Goal: Find specific page/section: Find specific page/section

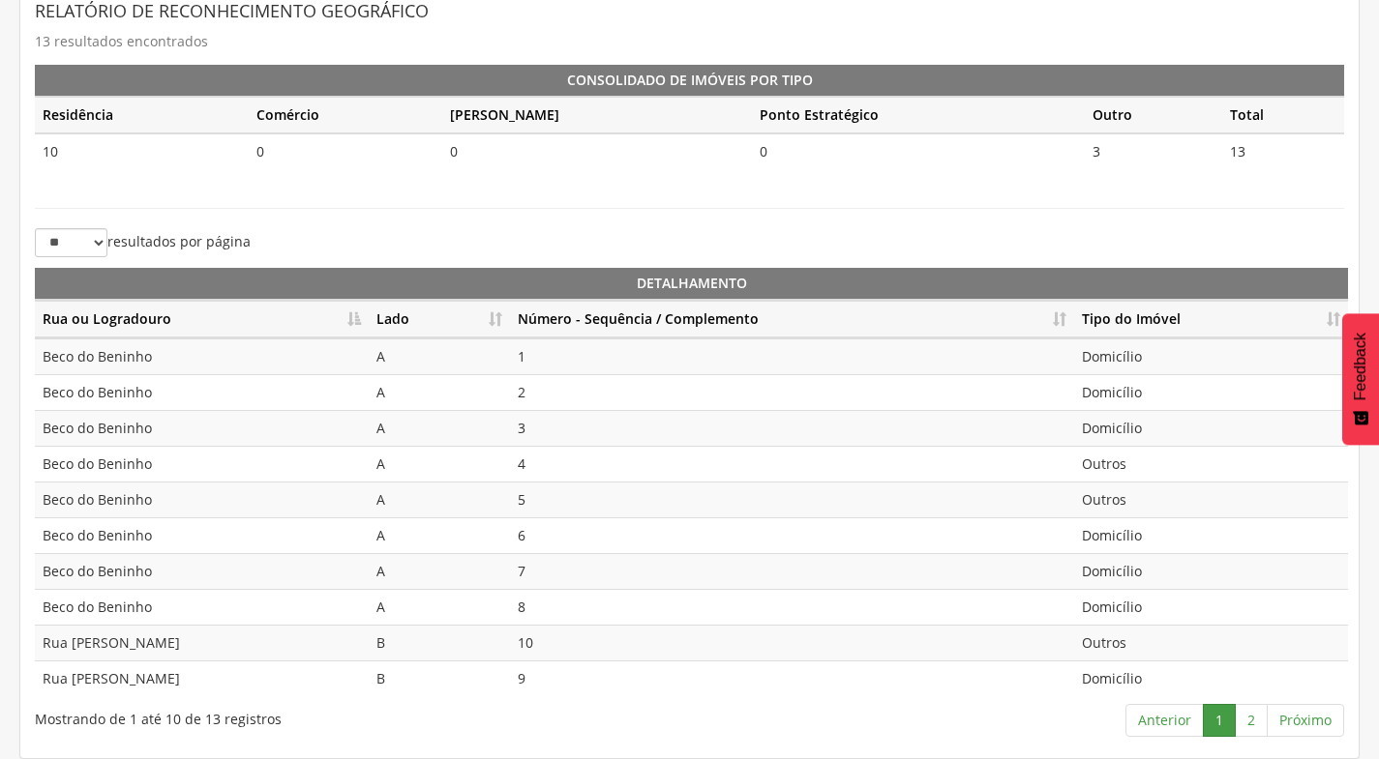
scroll to position [431, 0]
click at [1255, 719] on link "2" at bounding box center [1250, 720] width 33 height 33
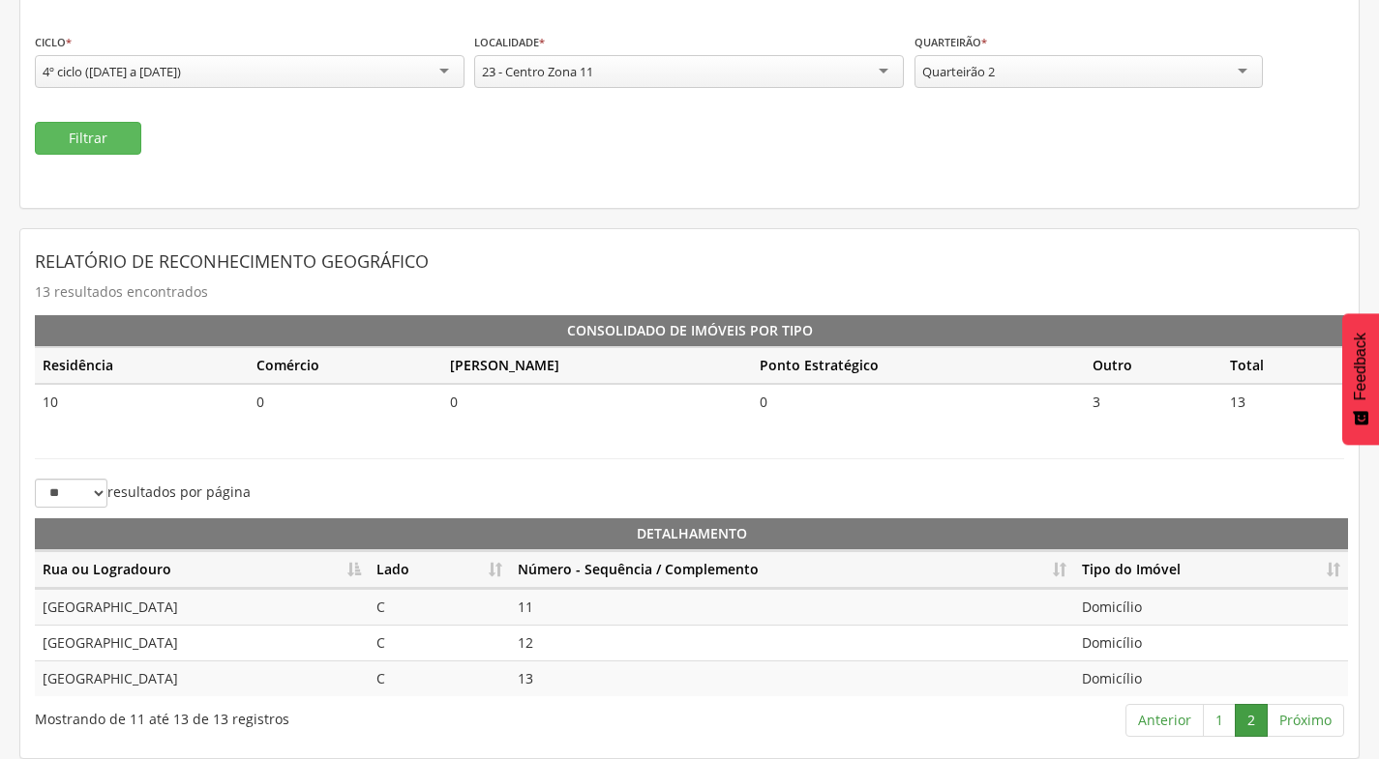
scroll to position [181, 0]
click at [1209, 720] on link "1" at bounding box center [1219, 720] width 33 height 33
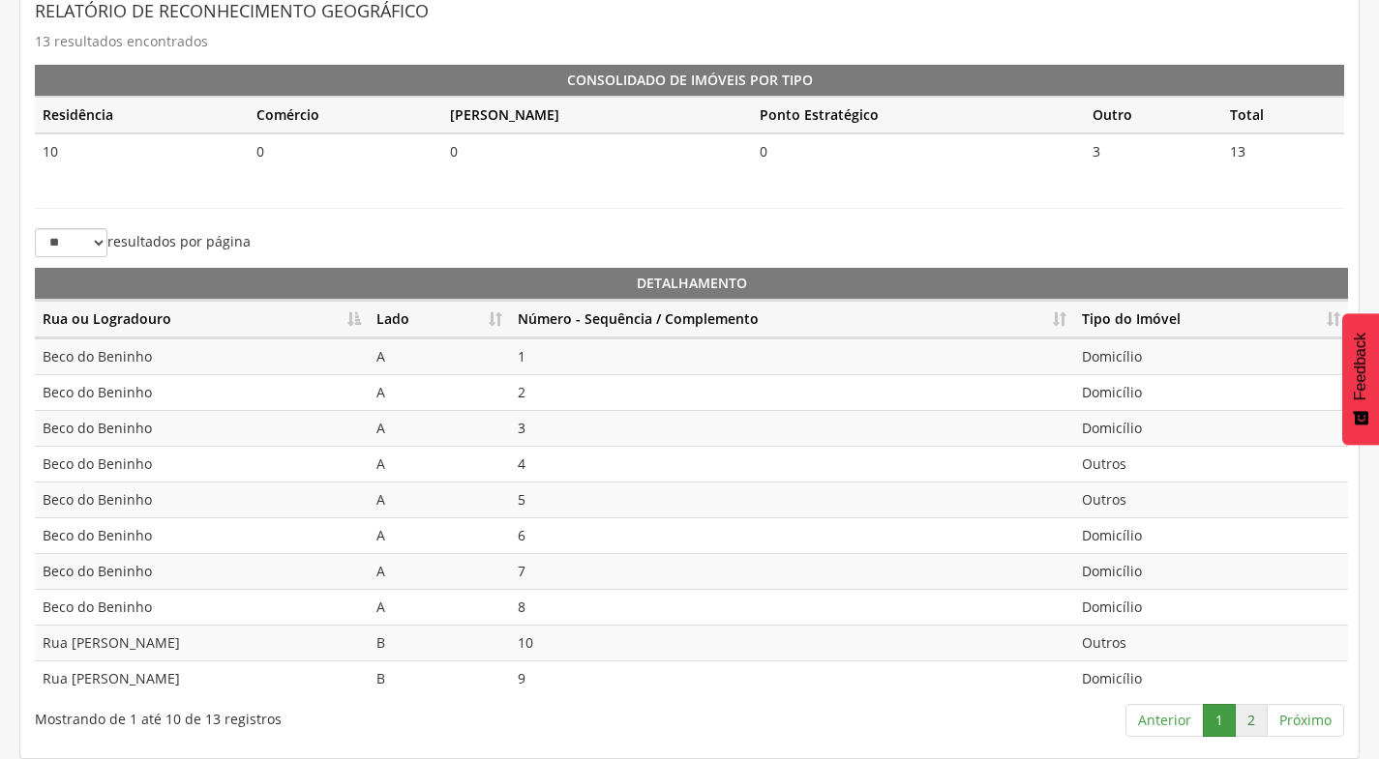
click at [1245, 713] on link "2" at bounding box center [1250, 720] width 33 height 33
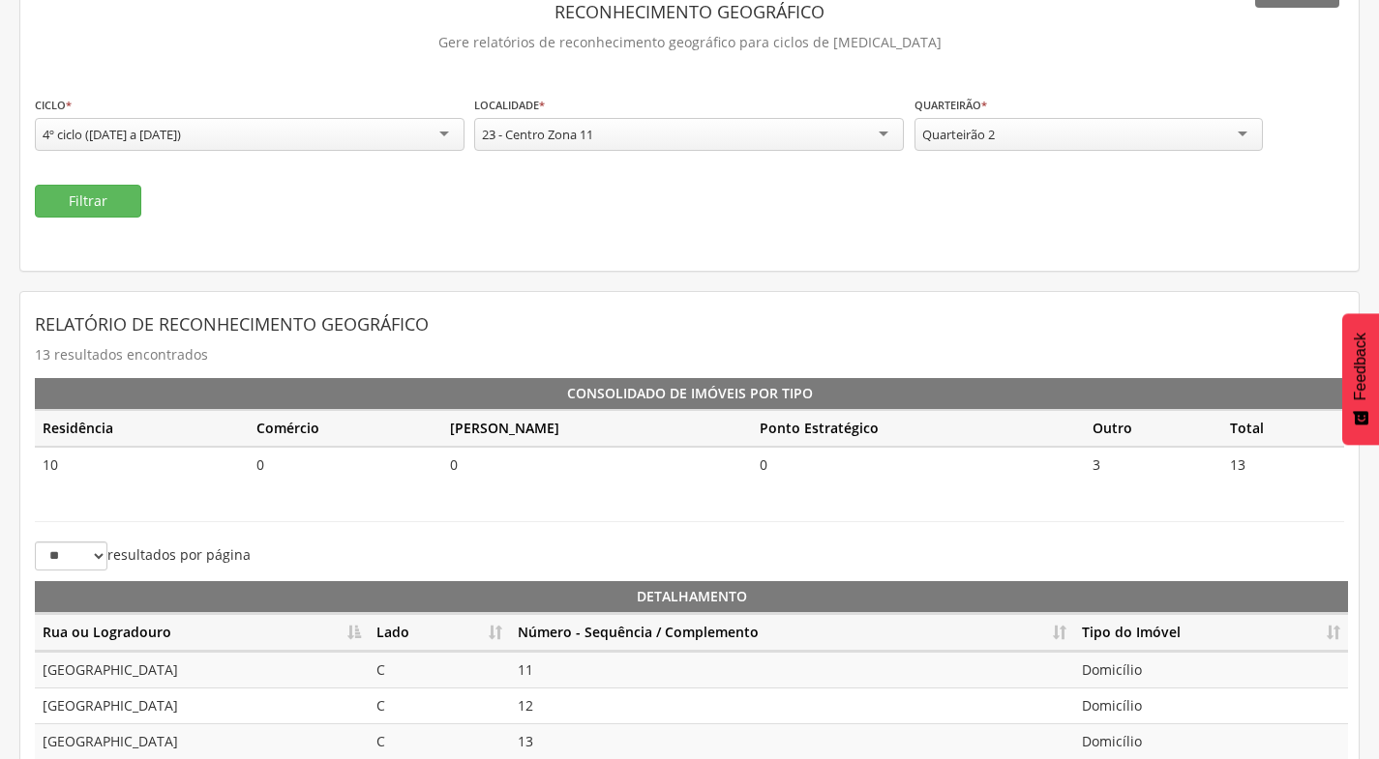
scroll to position [84, 0]
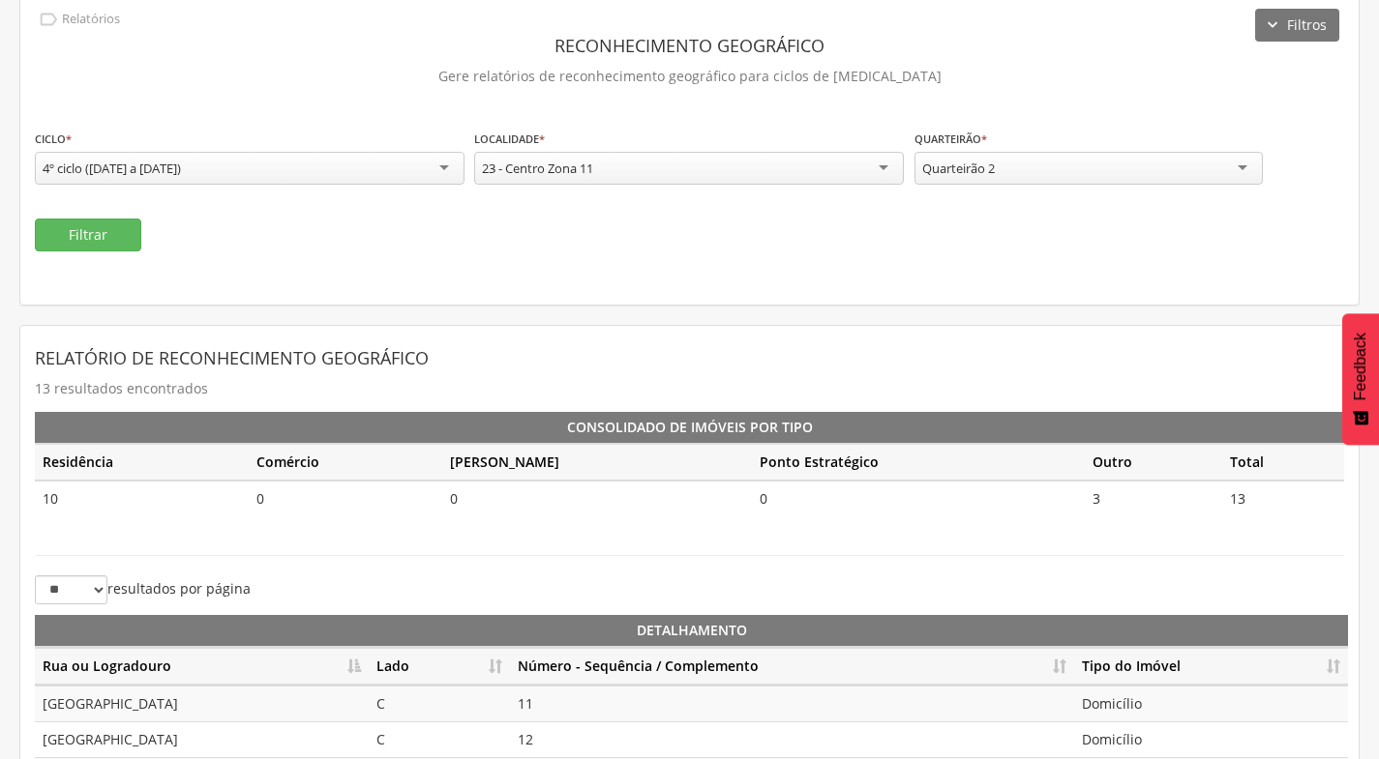
click at [1226, 166] on div "Quarteirão 2" at bounding box center [1088, 168] width 348 height 33
click at [74, 237] on button "Filtrar" at bounding box center [88, 235] width 106 height 33
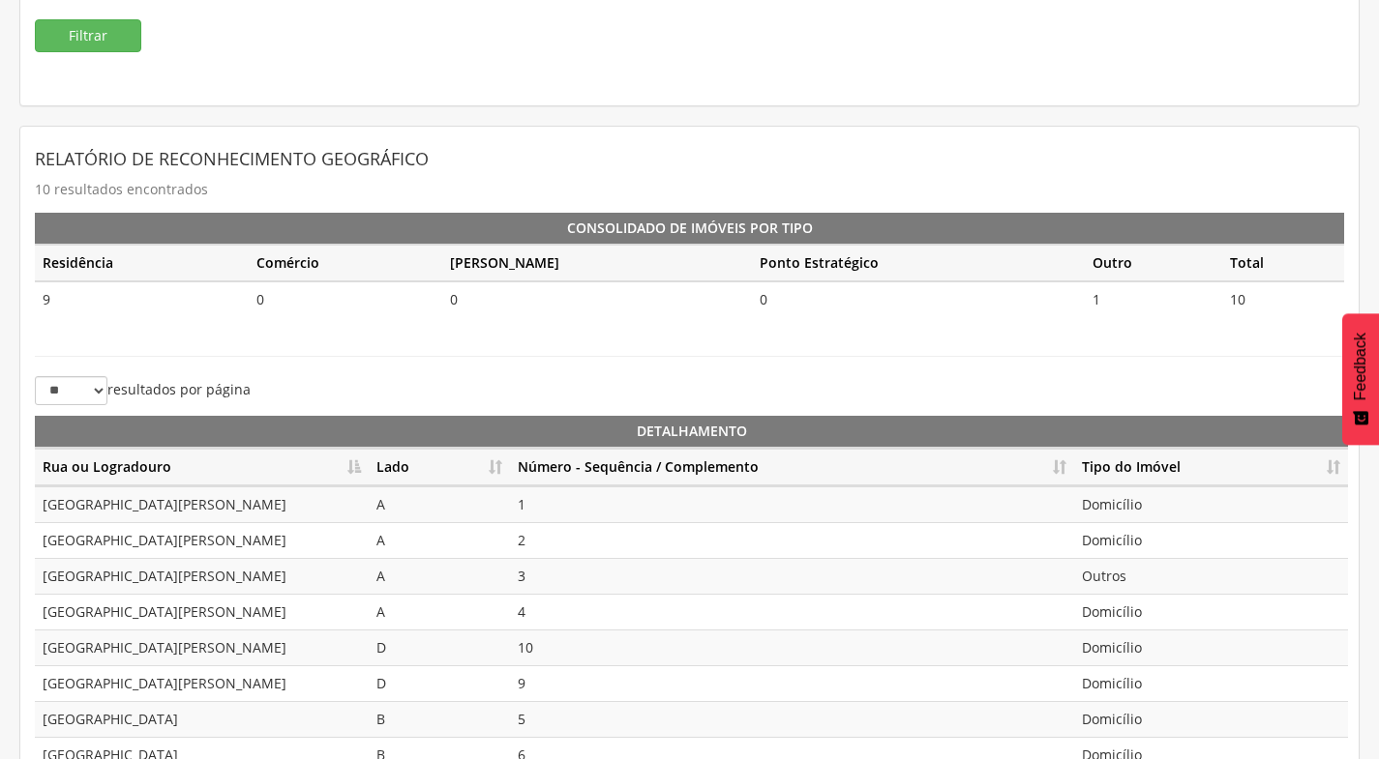
scroll to position [431, 0]
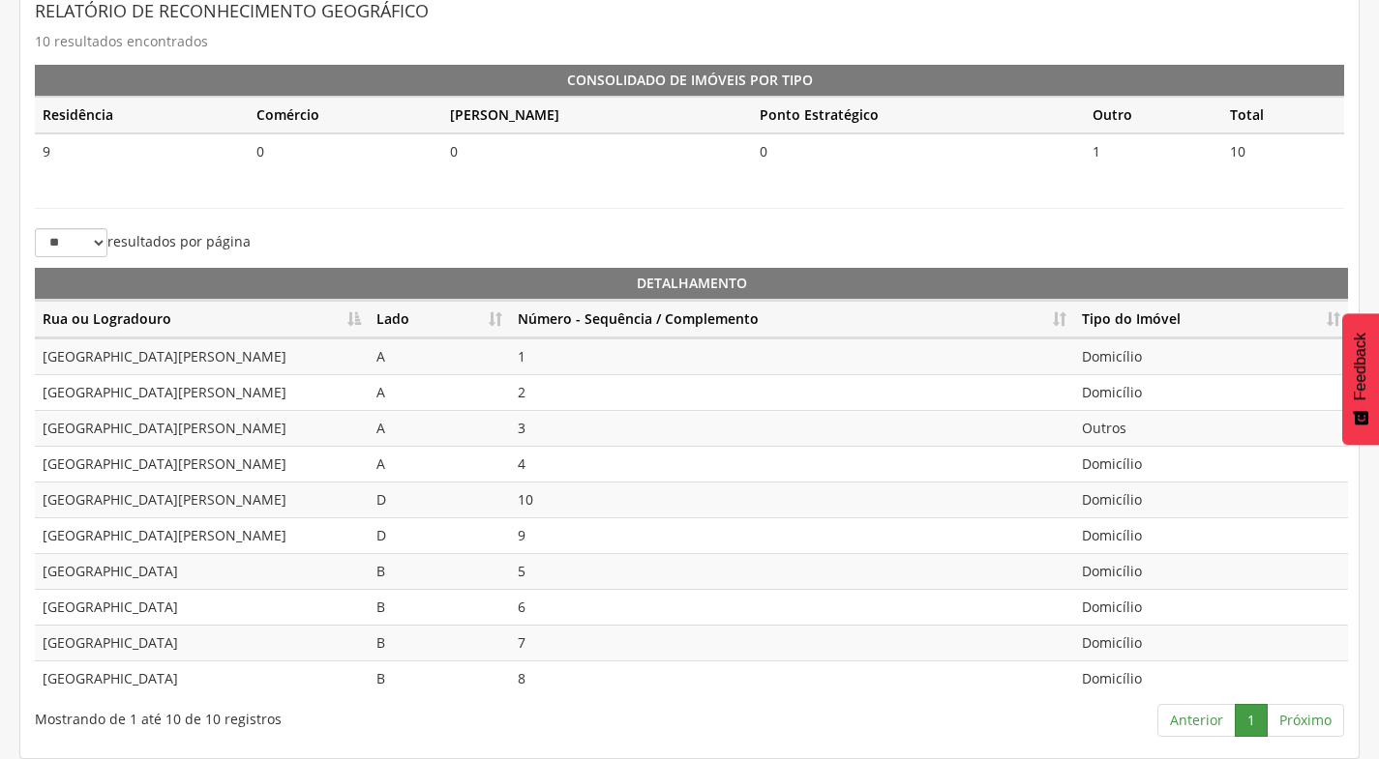
click at [498, 319] on th "Lado" at bounding box center [439, 320] width 141 height 38
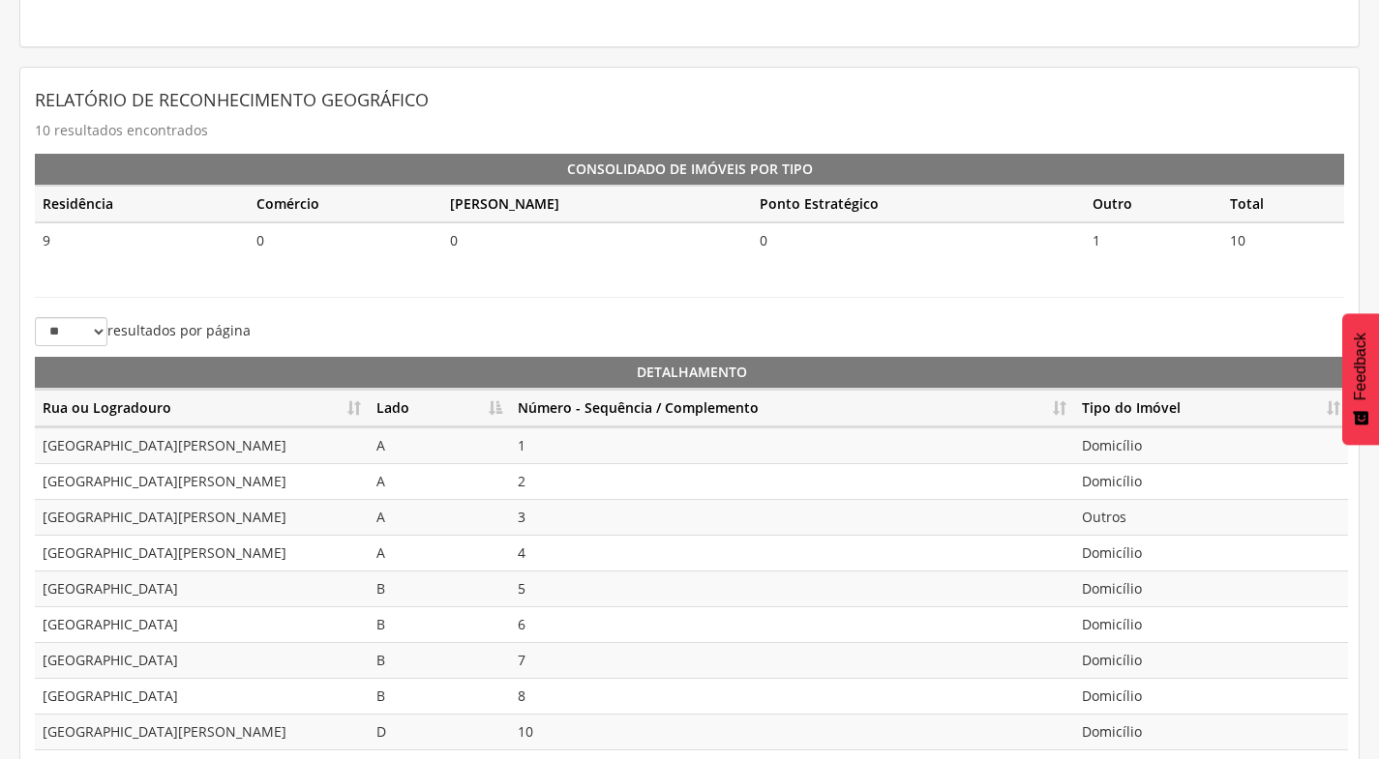
scroll to position [45, 0]
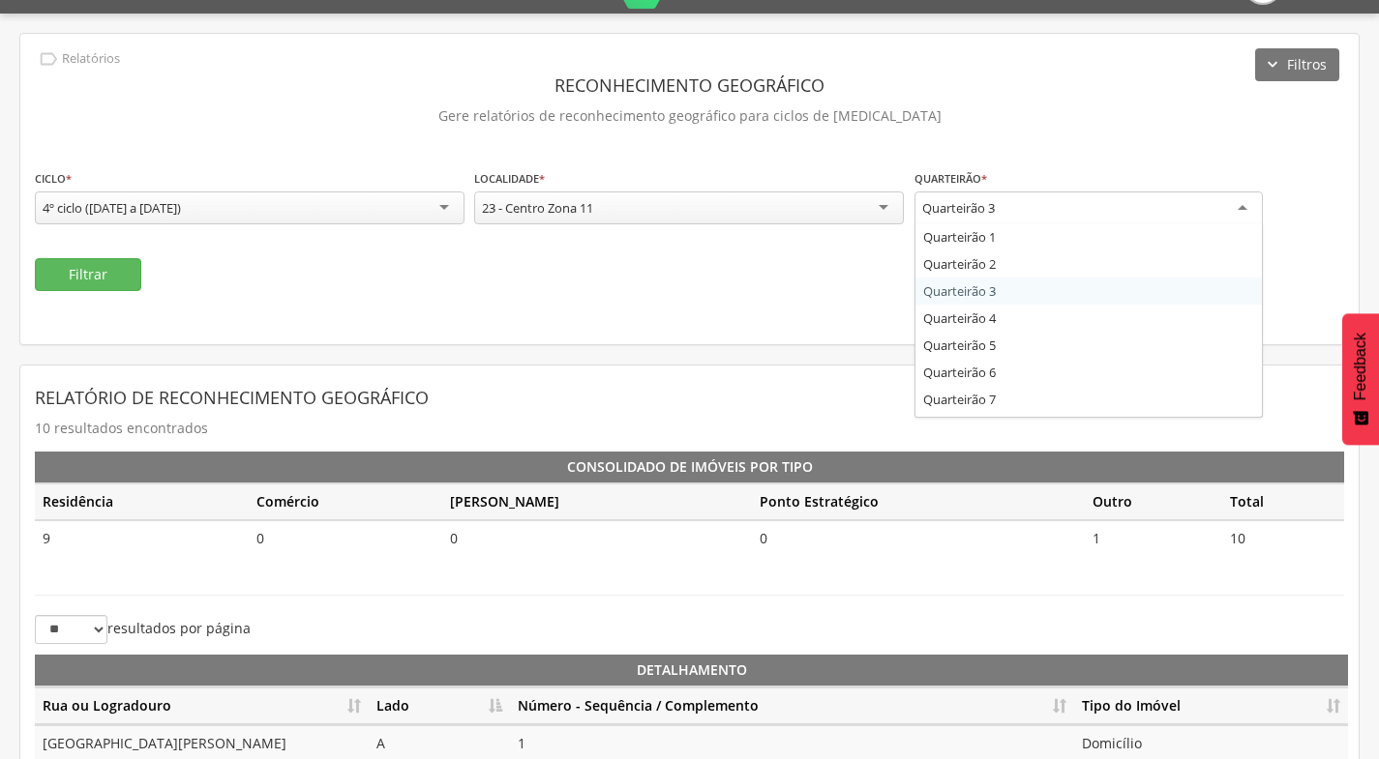
click at [1105, 213] on div "Quarteirão 3" at bounding box center [1088, 209] width 348 height 35
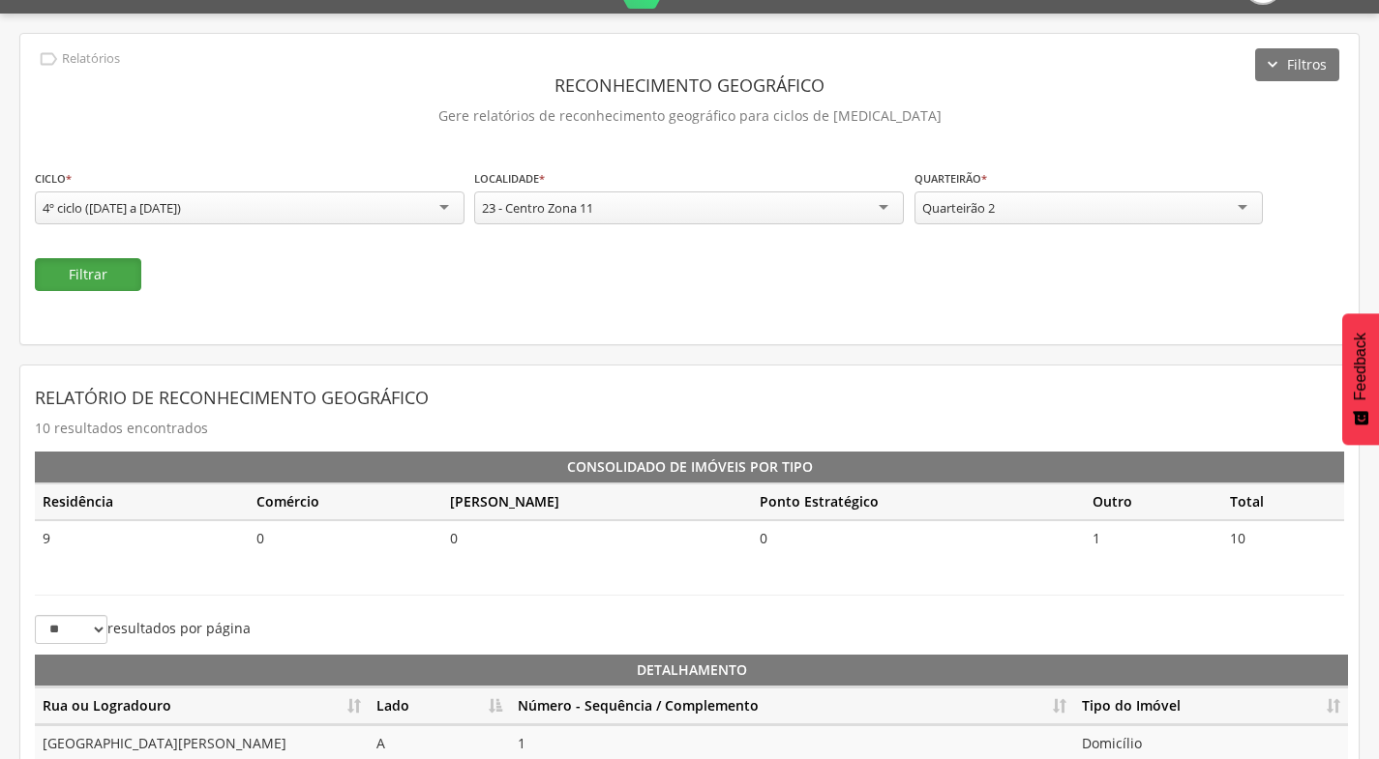
click at [68, 263] on button "Filtrar" at bounding box center [88, 274] width 106 height 33
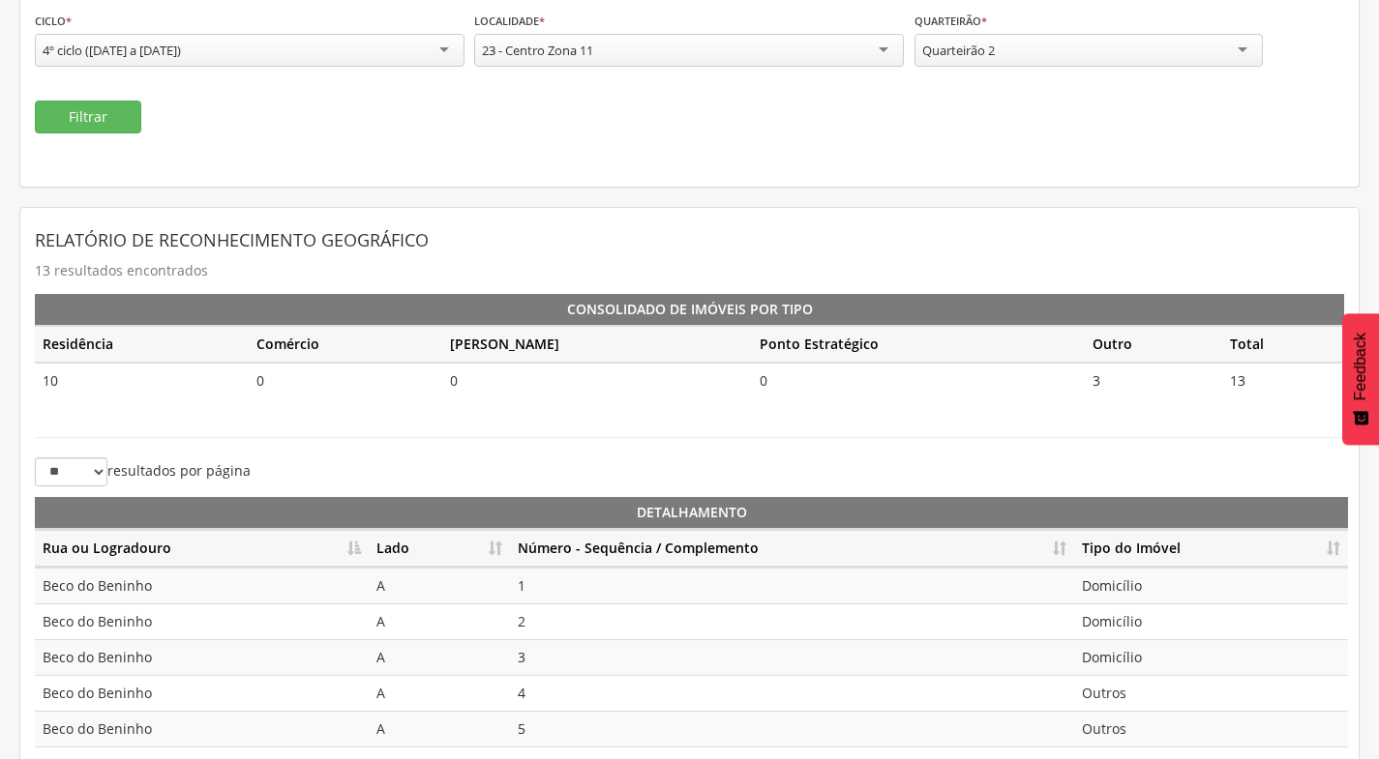
scroll to position [431, 0]
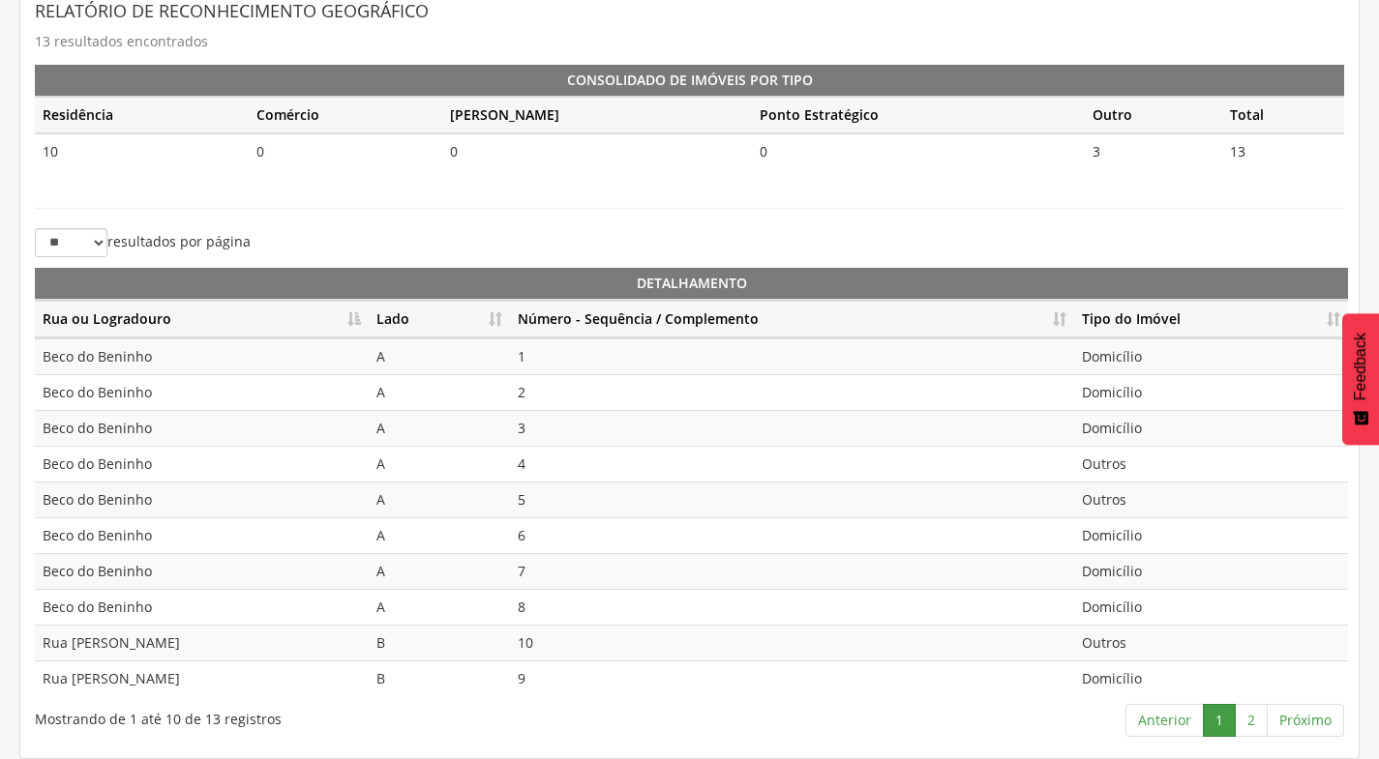
click at [499, 322] on th "Lado" at bounding box center [439, 320] width 141 height 38
click at [1250, 716] on link "2" at bounding box center [1250, 720] width 33 height 33
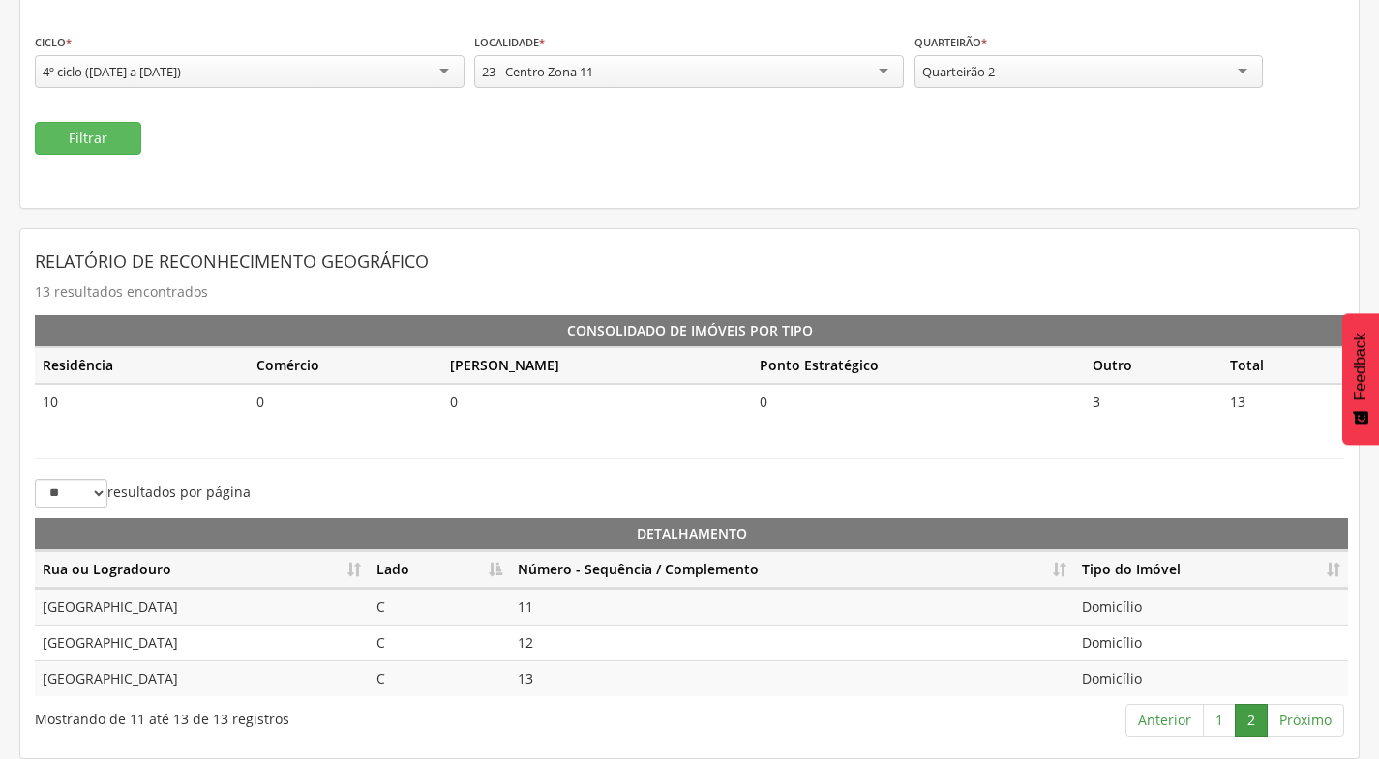
scroll to position [181, 0]
click at [1224, 715] on link "1" at bounding box center [1219, 720] width 33 height 33
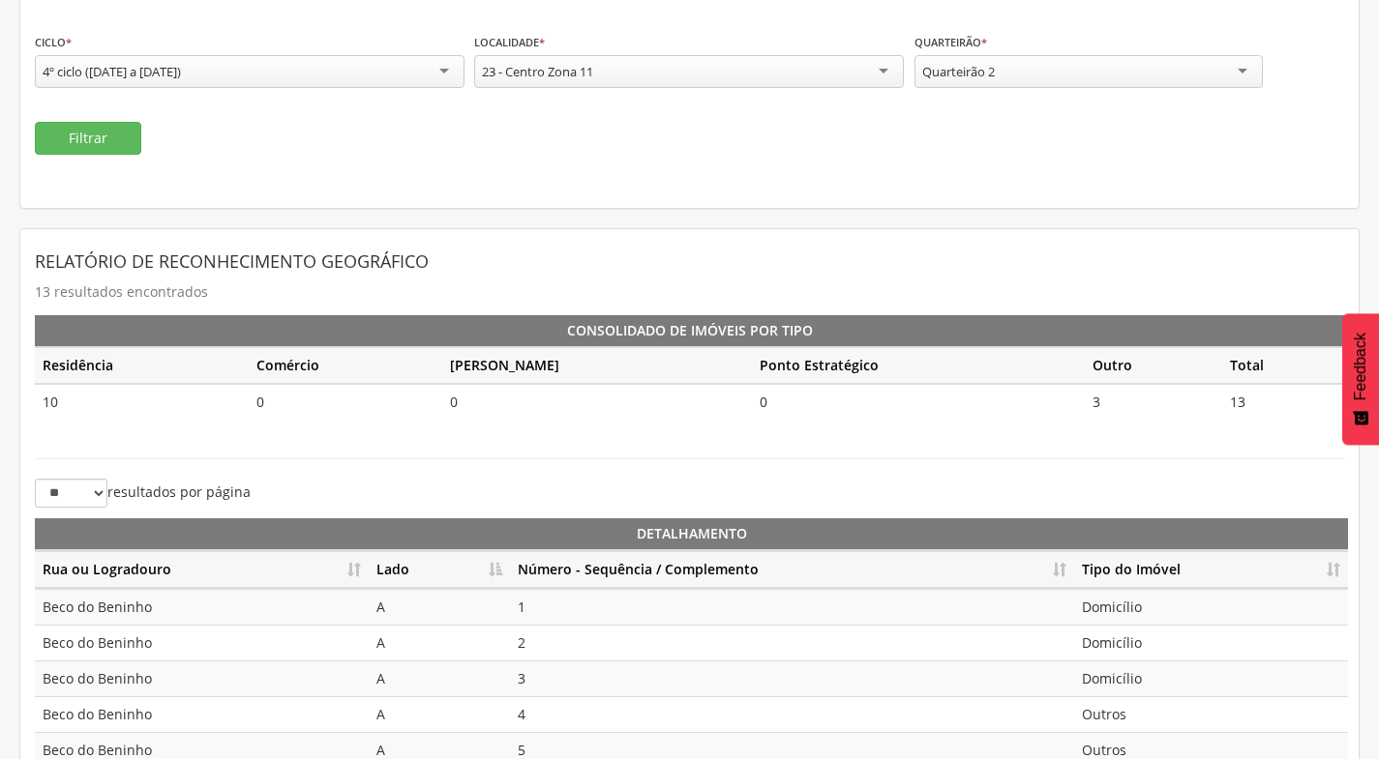
scroll to position [431, 0]
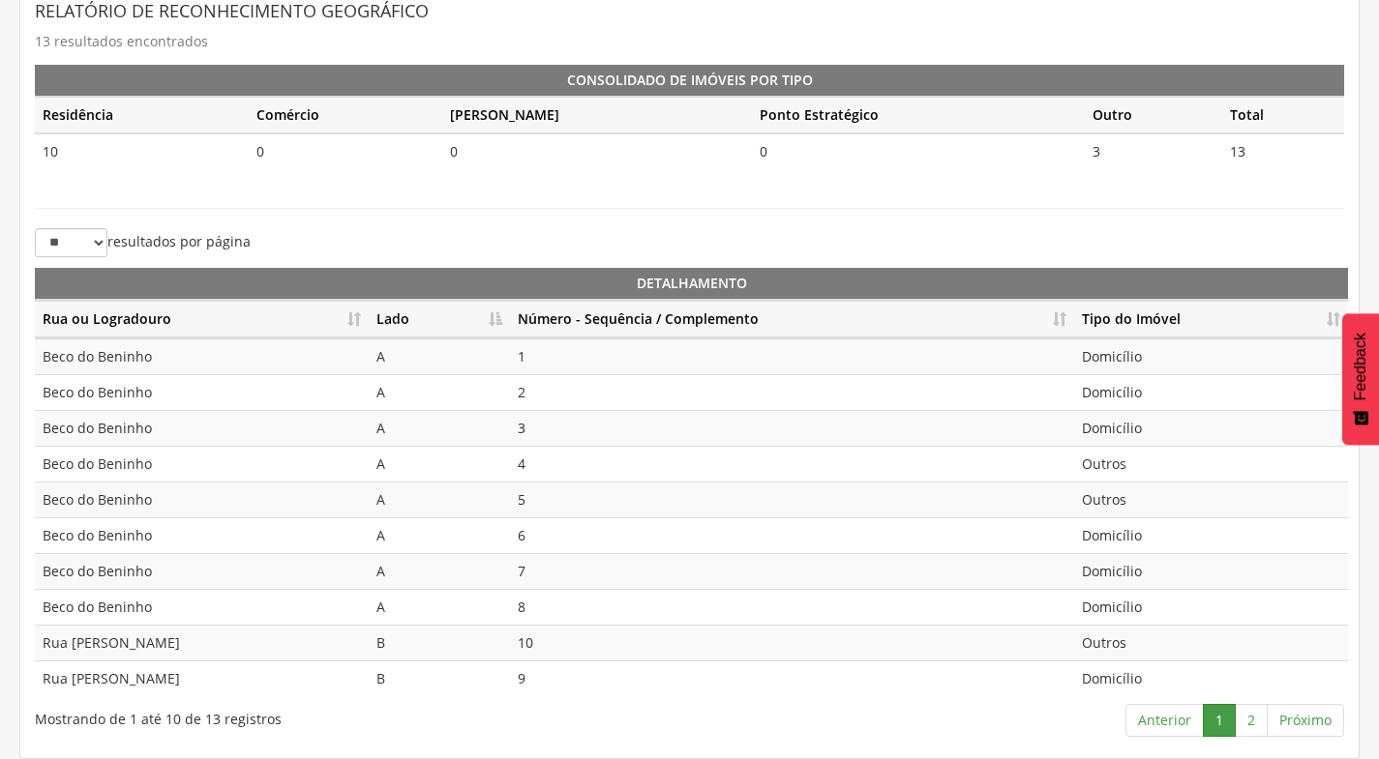
click at [500, 318] on th "Lado" at bounding box center [439, 320] width 141 height 38
click at [503, 318] on th "Lado" at bounding box center [439, 320] width 141 height 38
click at [1260, 726] on link "2" at bounding box center [1250, 720] width 33 height 33
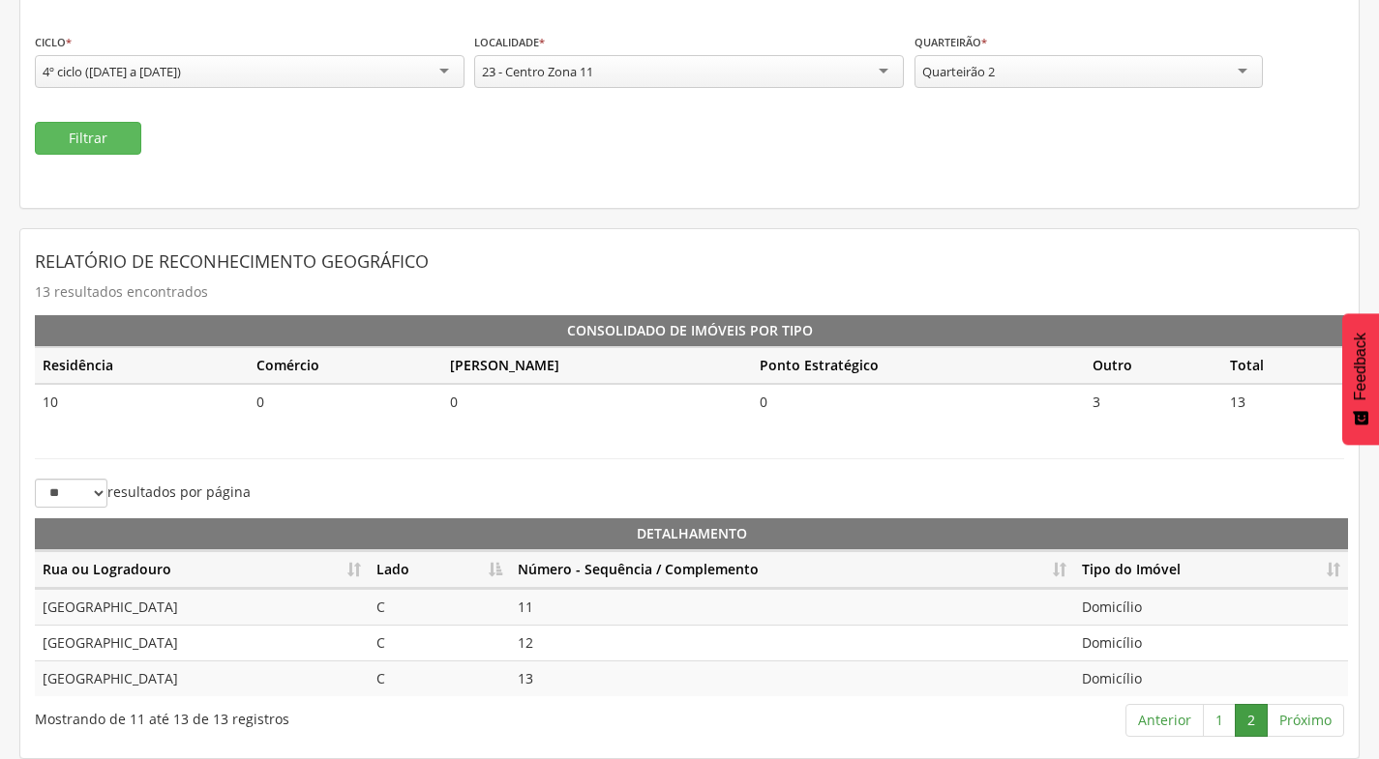
click at [1132, 69] on div "Quarteirão 2" at bounding box center [1088, 71] width 348 height 33
click at [99, 139] on button "Filtrar" at bounding box center [88, 138] width 106 height 33
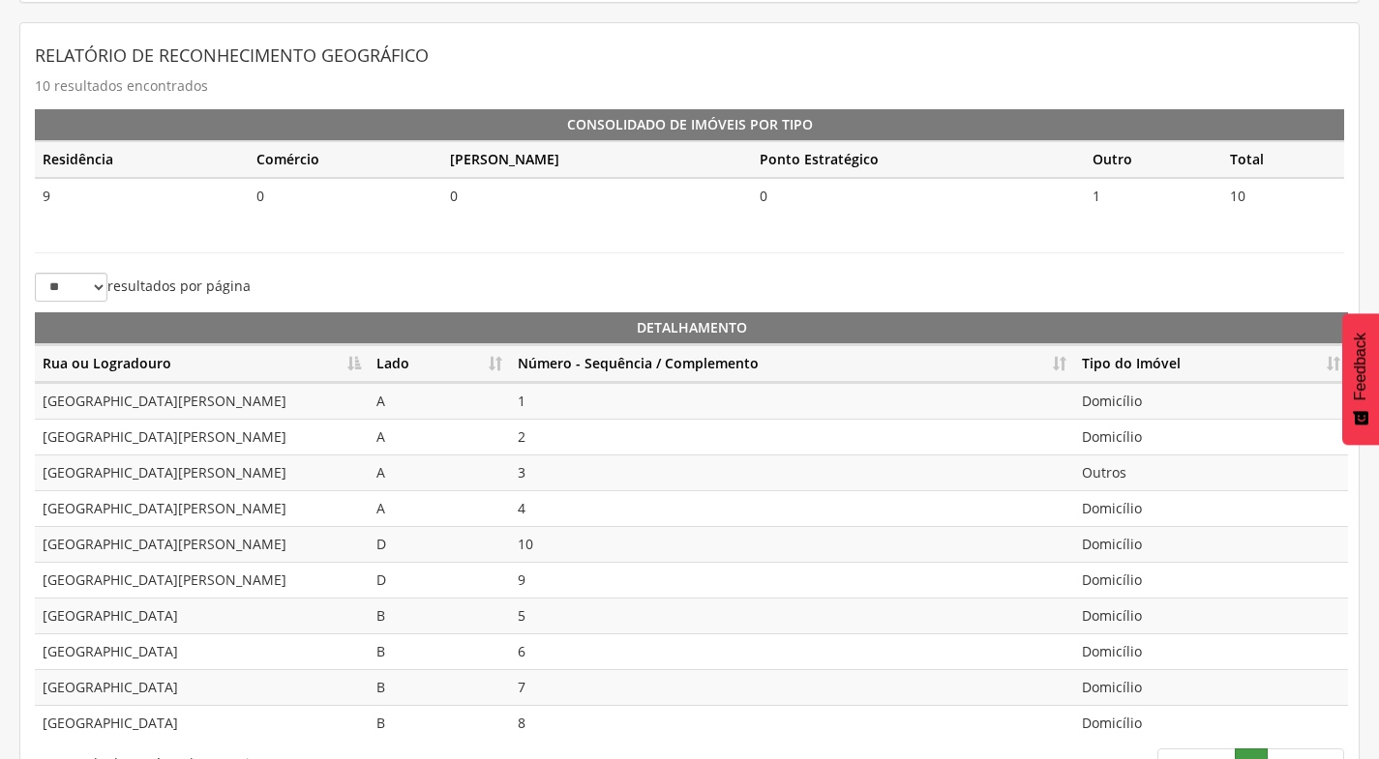
scroll to position [431, 0]
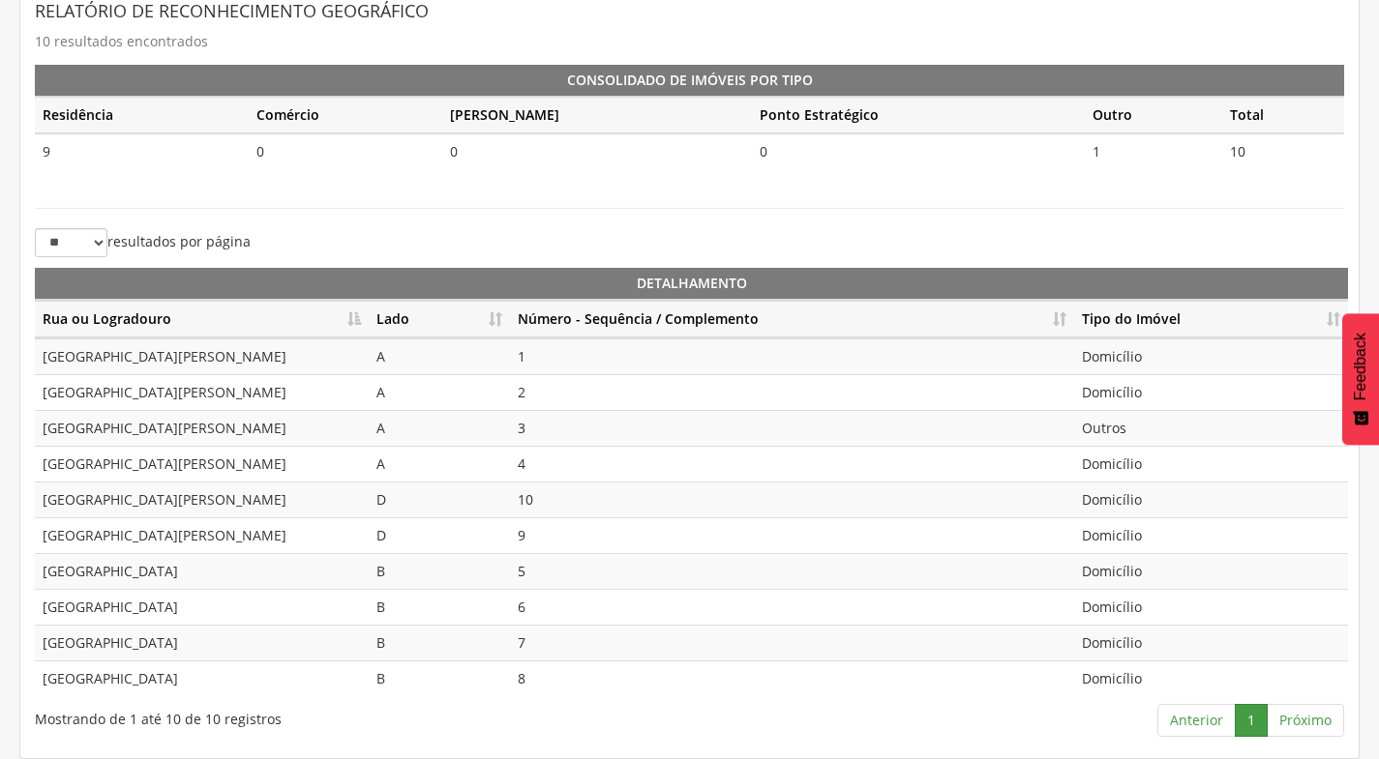
click at [496, 317] on th "Lado" at bounding box center [439, 320] width 141 height 38
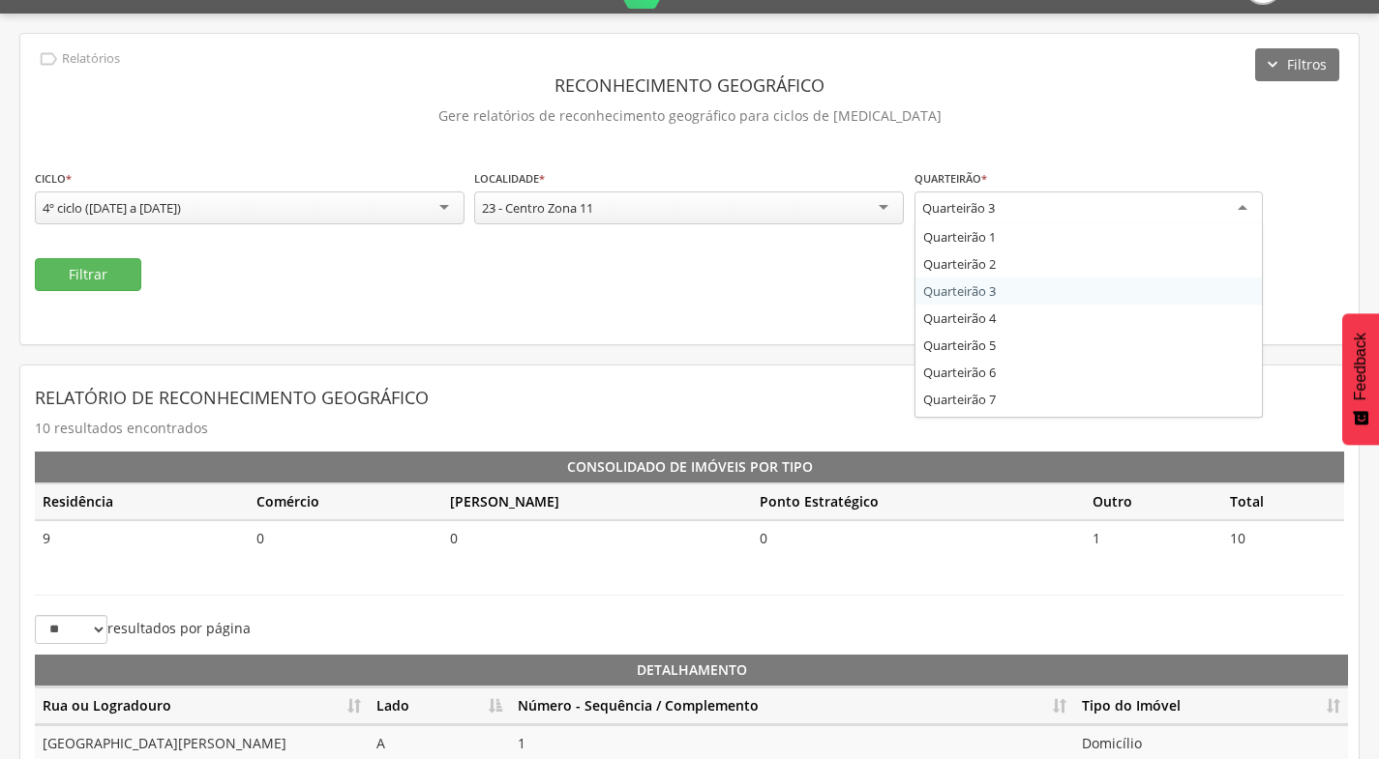
click at [1120, 204] on div "Quarteirão 3" at bounding box center [1088, 209] width 348 height 35
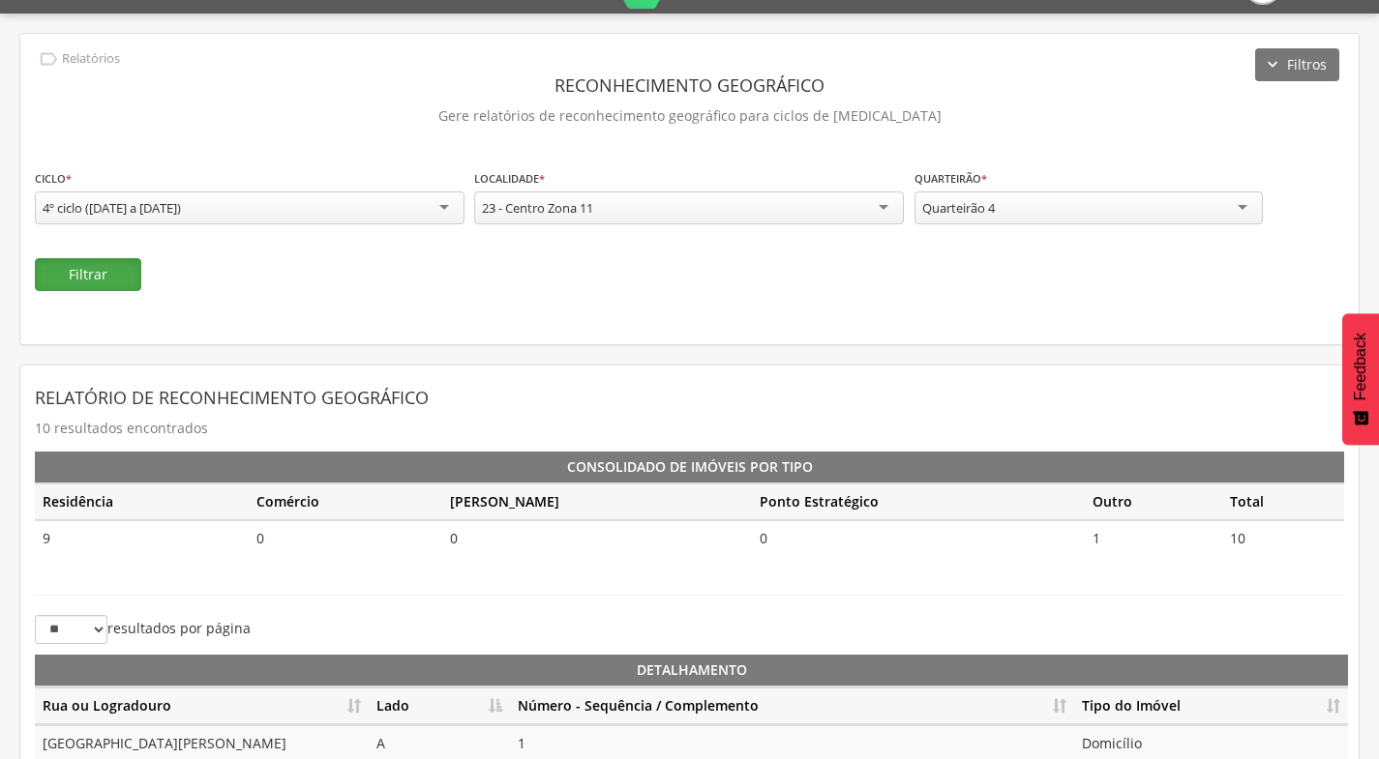
click at [121, 273] on button "Filtrar" at bounding box center [88, 274] width 106 height 33
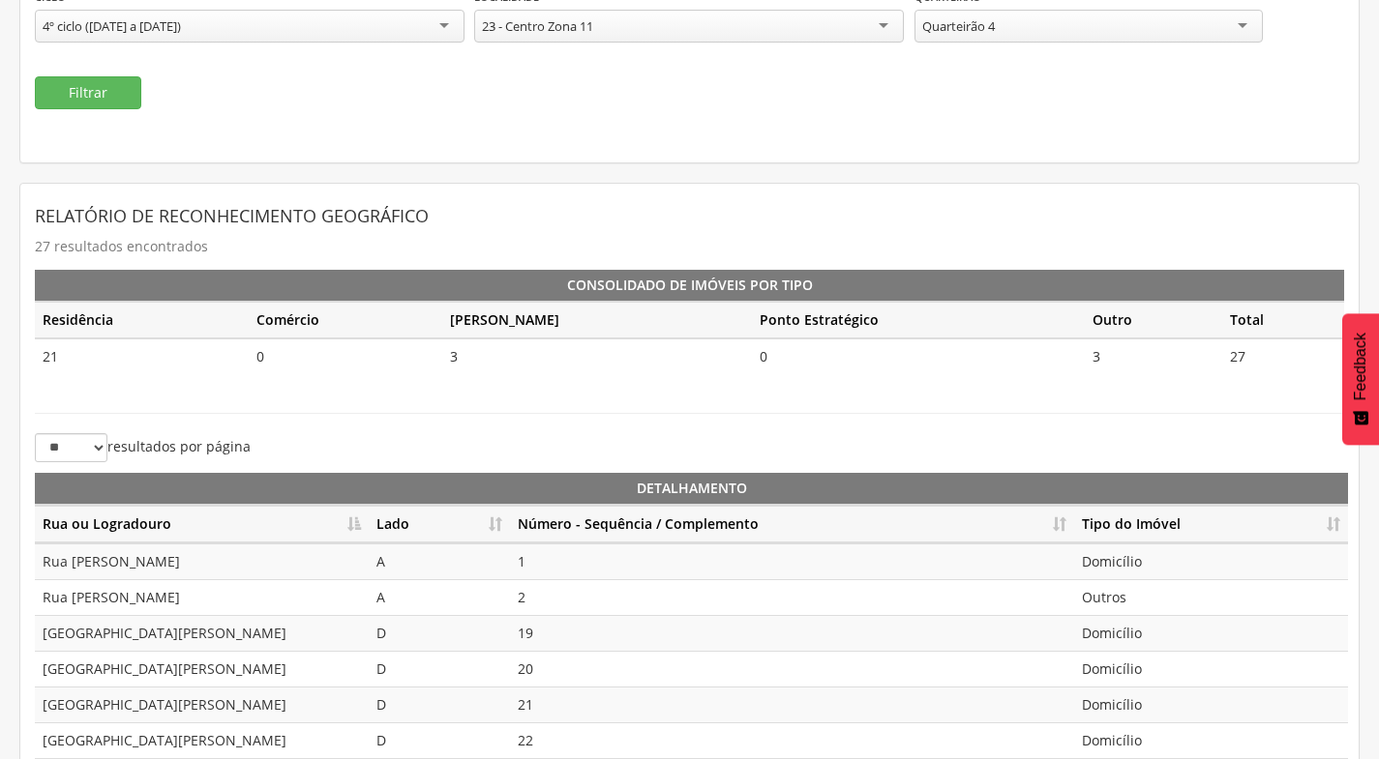
scroll to position [431, 0]
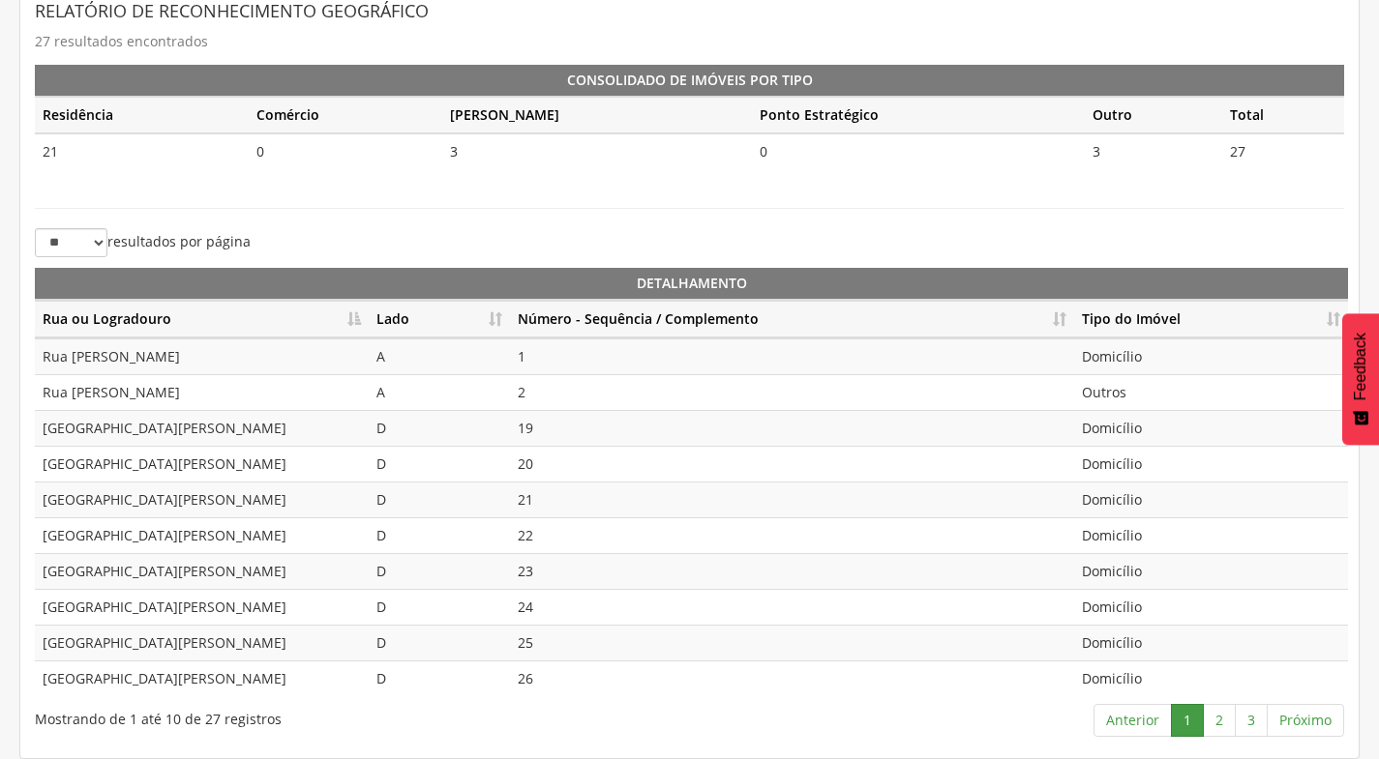
click at [491, 316] on th "Lado" at bounding box center [439, 320] width 141 height 38
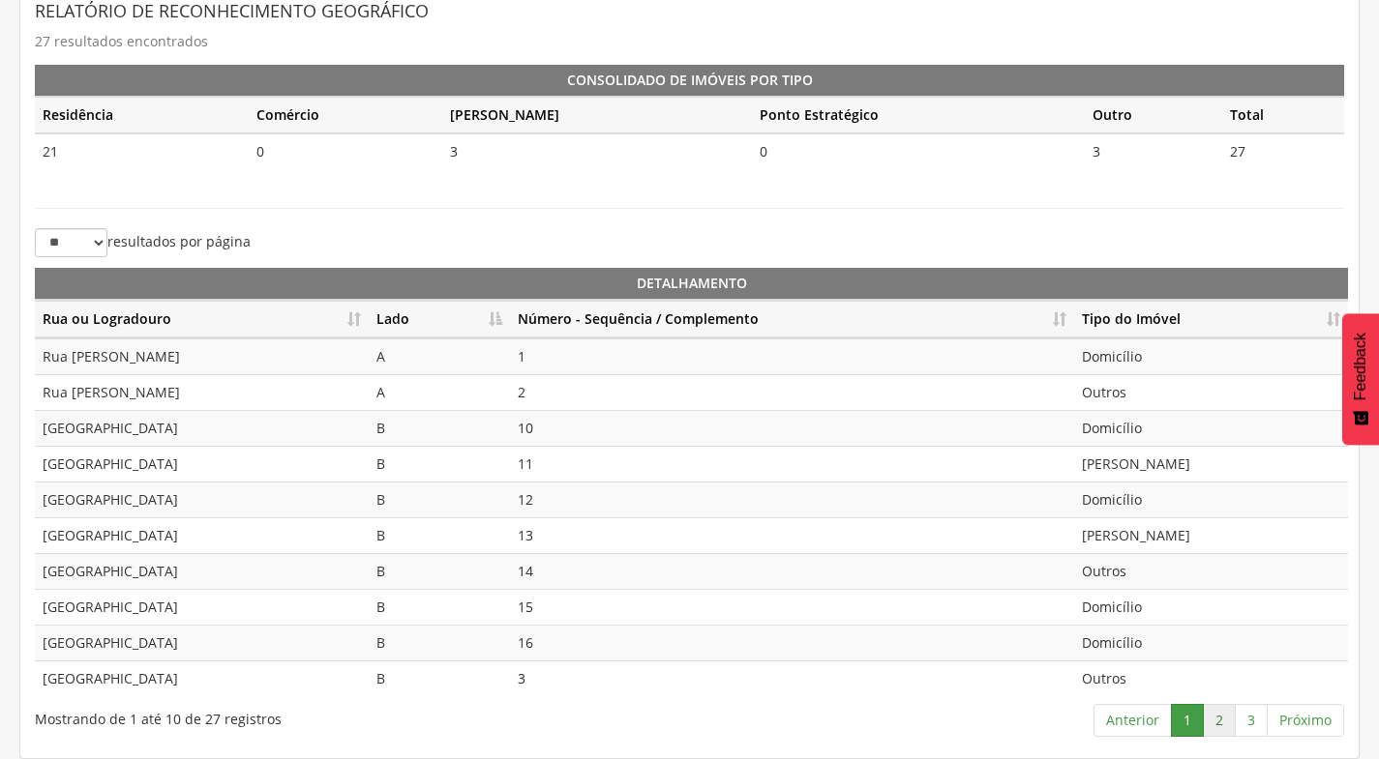
click at [1222, 719] on link "2" at bounding box center [1219, 720] width 33 height 33
click at [1247, 727] on link "3" at bounding box center [1250, 720] width 33 height 33
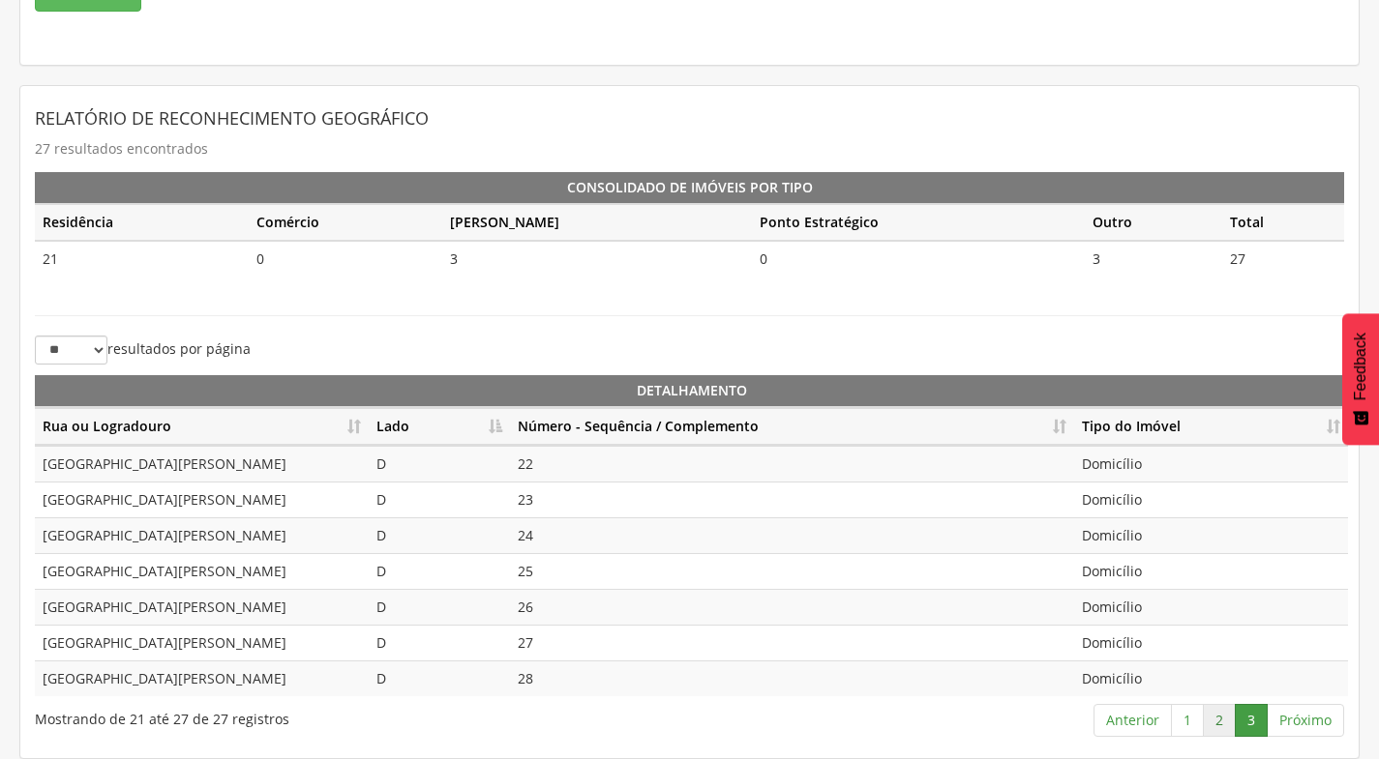
click at [1224, 720] on link "2" at bounding box center [1219, 720] width 33 height 33
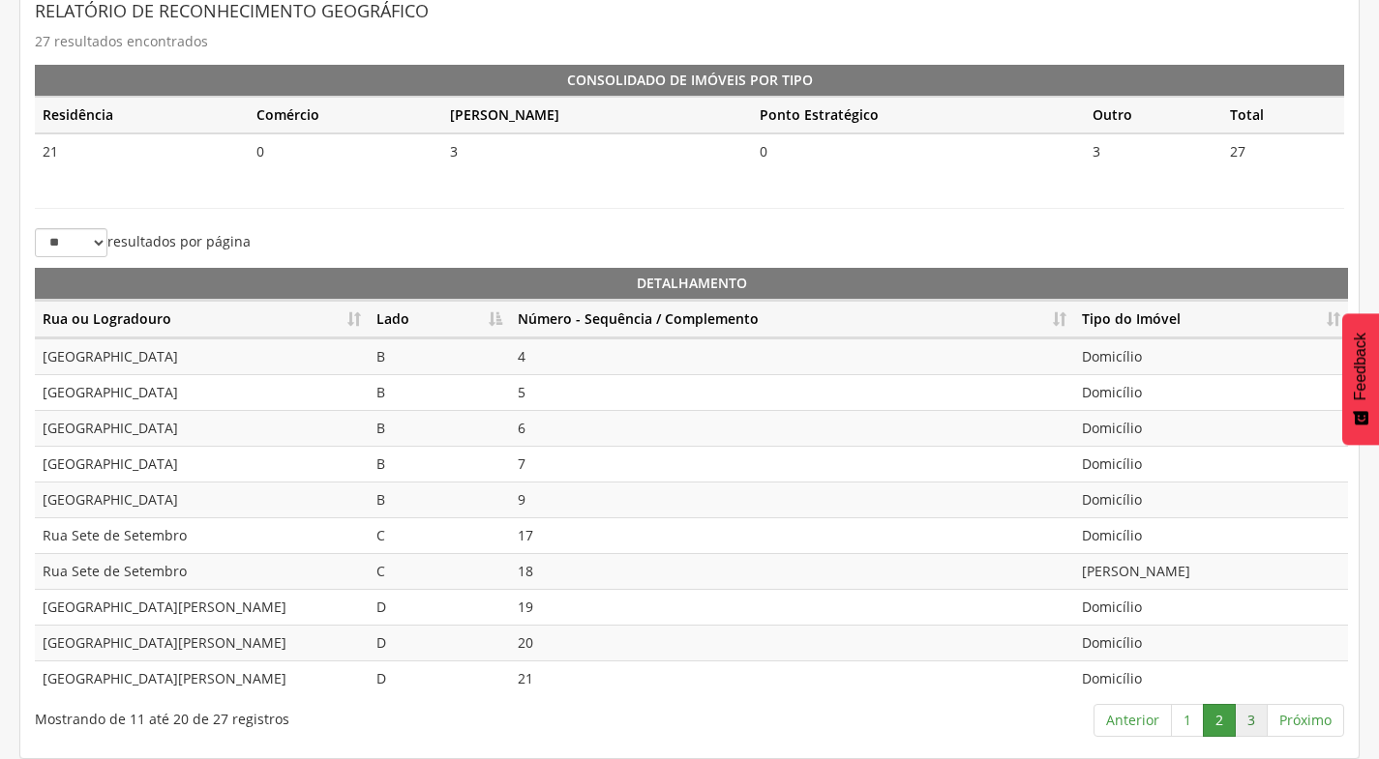
click at [1260, 716] on link "3" at bounding box center [1250, 720] width 33 height 33
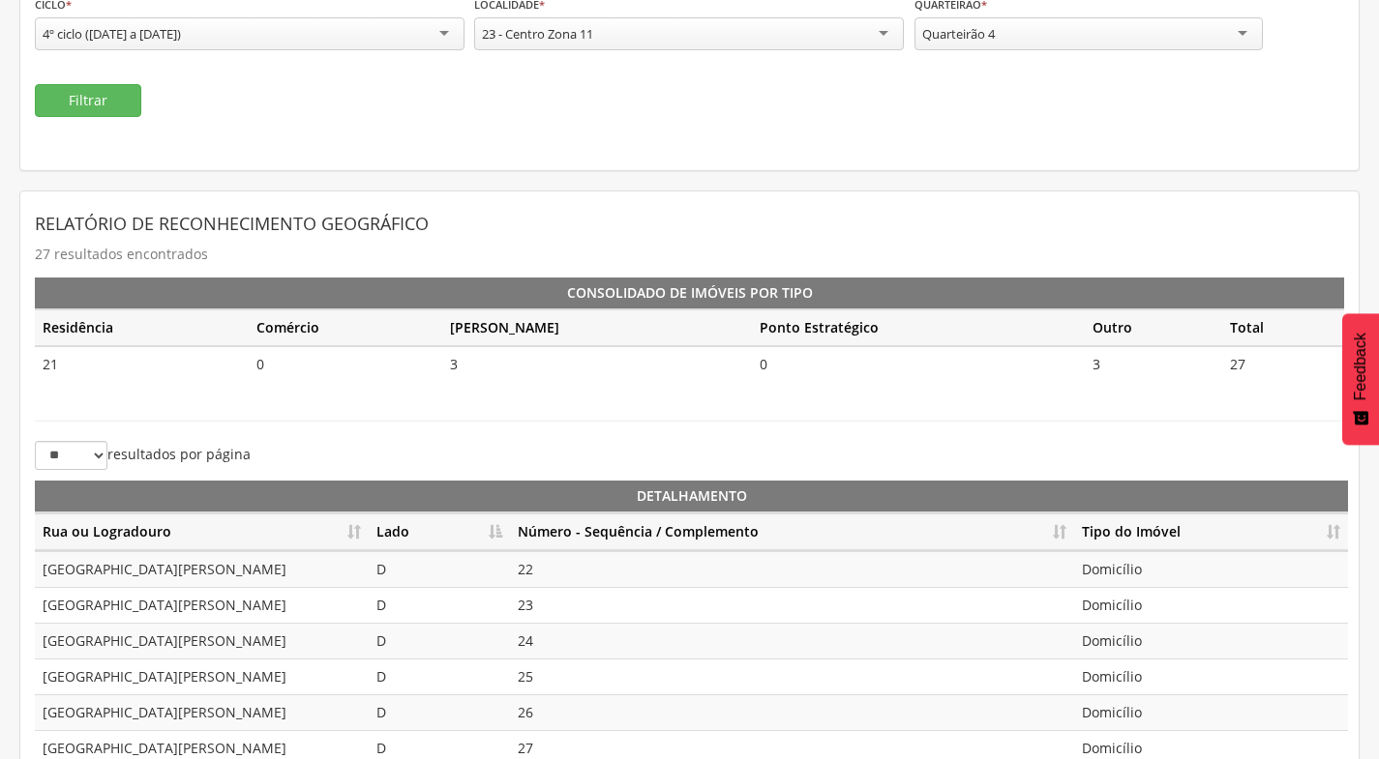
scroll to position [34, 0]
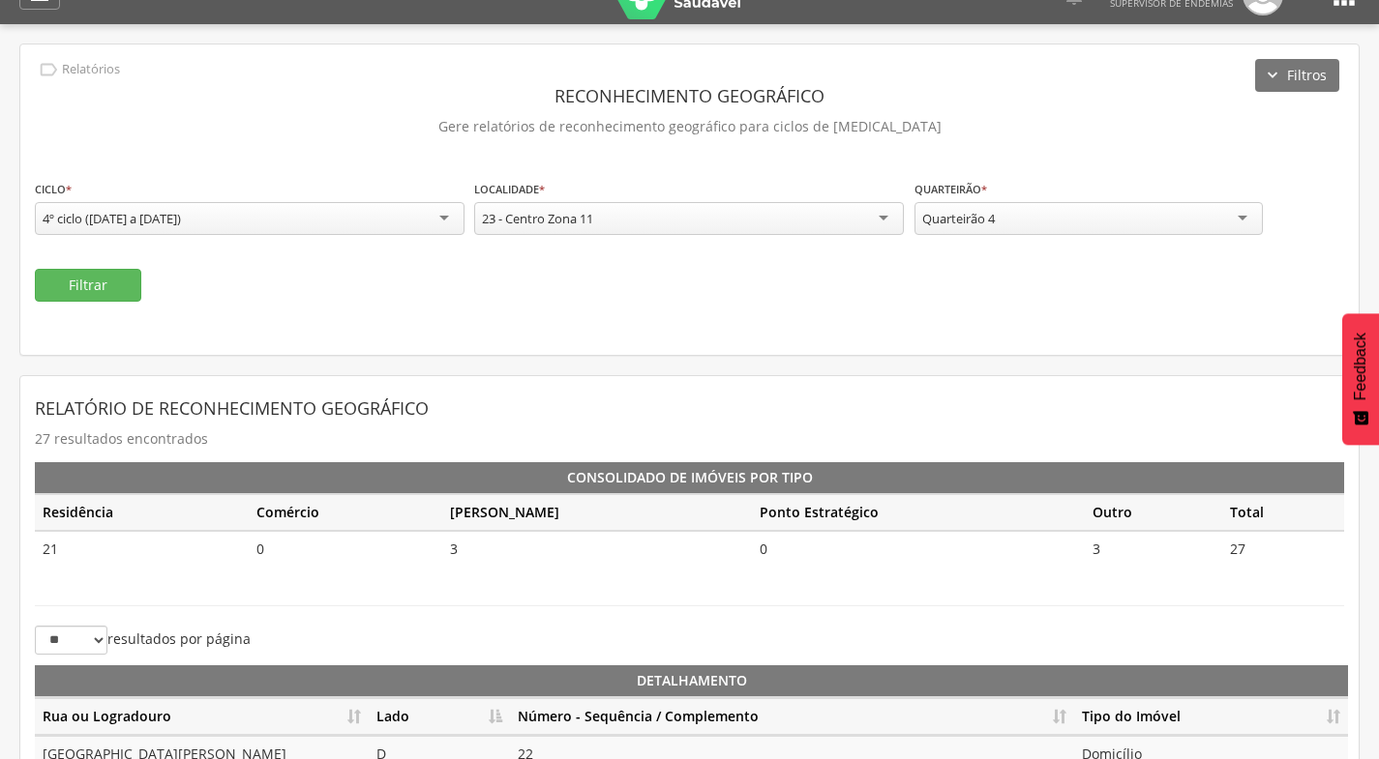
click at [1135, 221] on div "Quarteirão 4" at bounding box center [1088, 218] width 348 height 33
click at [64, 288] on button "Filtrar" at bounding box center [88, 285] width 106 height 33
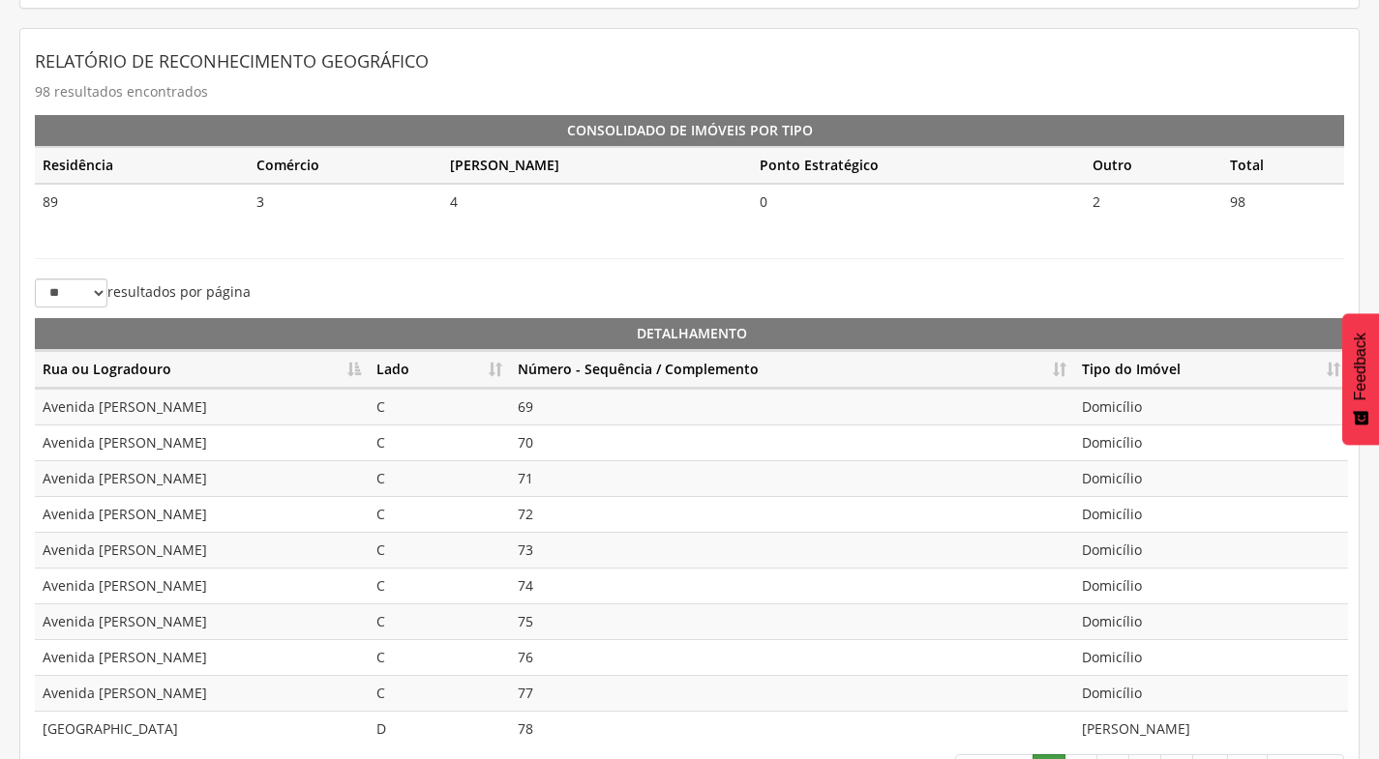
scroll to position [431, 0]
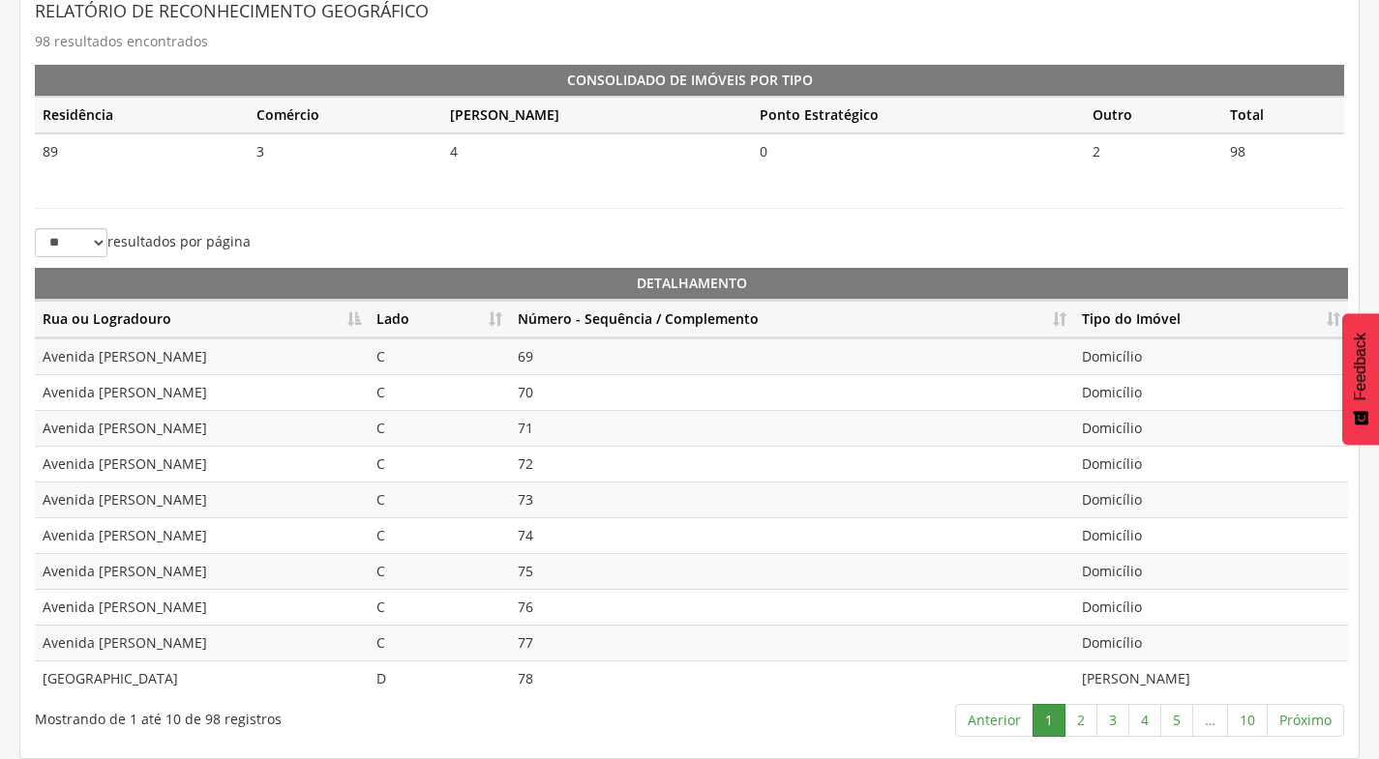
drag, startPoint x: 493, startPoint y: 313, endPoint x: 494, endPoint y: 298, distance: 15.5
click at [493, 301] on th "Lado" at bounding box center [439, 320] width 141 height 38
